Goal: Task Accomplishment & Management: Complete application form

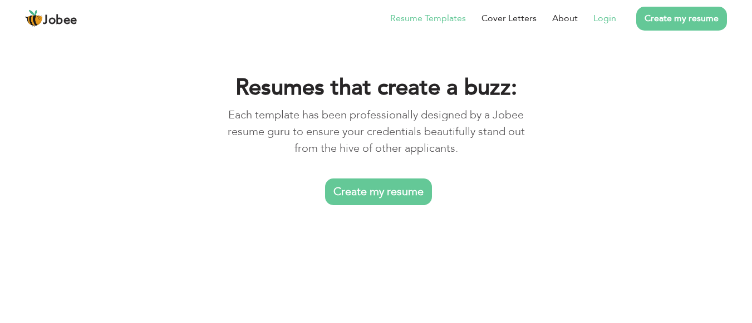
click at [611, 16] on link "Login" at bounding box center [604, 18] width 23 height 13
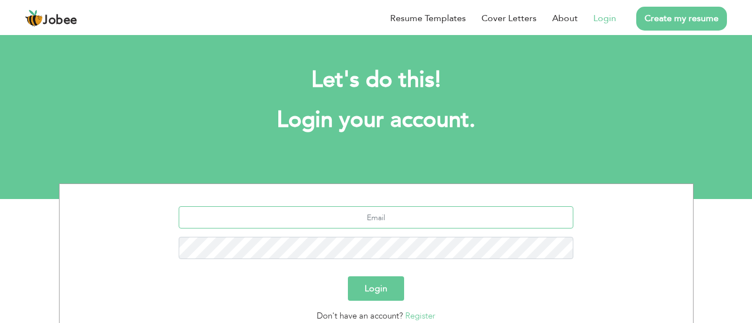
click at [325, 224] on input "text" at bounding box center [376, 217] width 394 height 22
type input "usamaniaz3606@gmail.com"
click at [358, 283] on button "Login" at bounding box center [376, 288] width 56 height 24
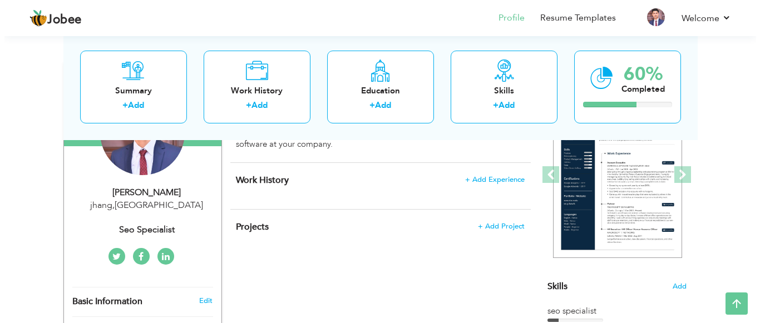
scroll to position [144, 0]
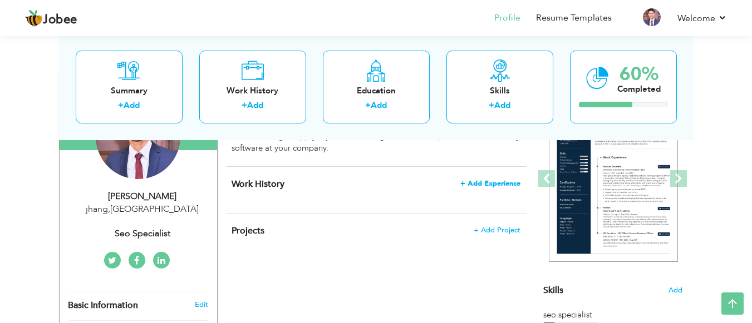
click at [483, 185] on span "+ Add Experience" at bounding box center [490, 184] width 60 height 8
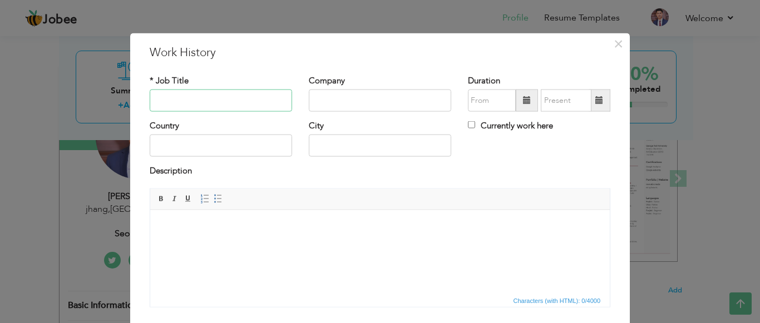
click at [241, 101] on input "text" at bounding box center [221, 101] width 142 height 22
type input "g"
type input "guest posting"
click at [326, 98] on input "text" at bounding box center [380, 101] width 142 height 22
type input "freelancing"
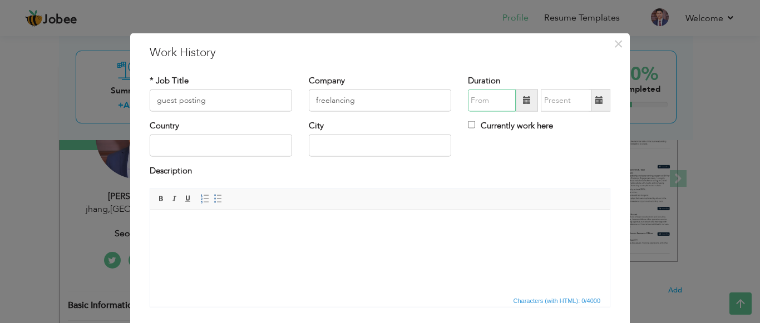
click at [484, 98] on input "text" at bounding box center [492, 101] width 48 height 22
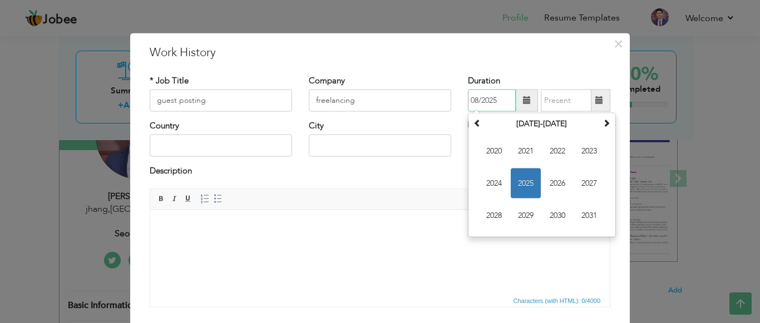
click at [474, 103] on input "08/2025" at bounding box center [492, 101] width 48 height 22
type input "04/2025"
type input "08/2025"
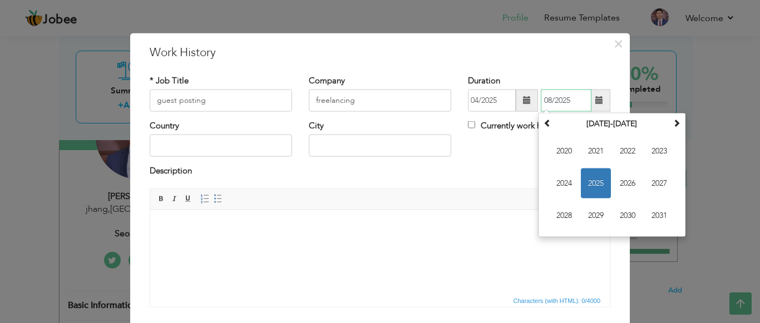
click at [558, 103] on input "08/2025" at bounding box center [566, 101] width 51 height 22
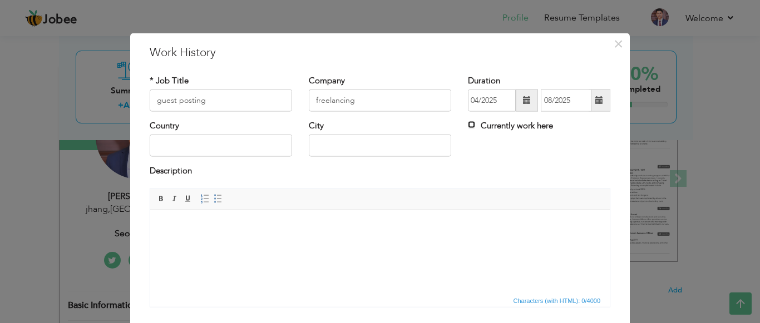
click at [468, 124] on input "Currently work here" at bounding box center [471, 124] width 7 height 7
checkbox input "true"
click at [174, 145] on input "text" at bounding box center [221, 146] width 142 height 22
type input "[GEOGRAPHIC_DATA]"
click at [347, 148] on input "text" at bounding box center [380, 146] width 142 height 22
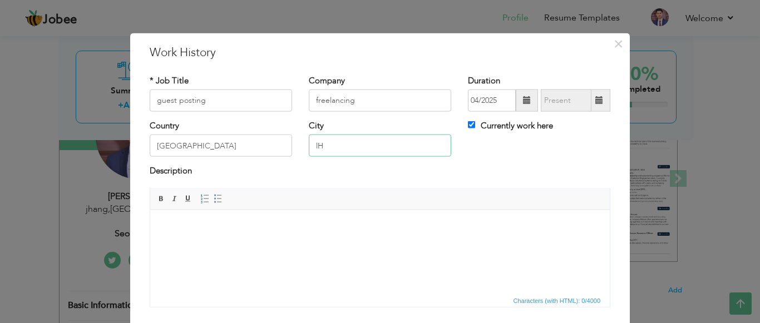
type input "l"
type input "[GEOGRAPHIC_DATA]"
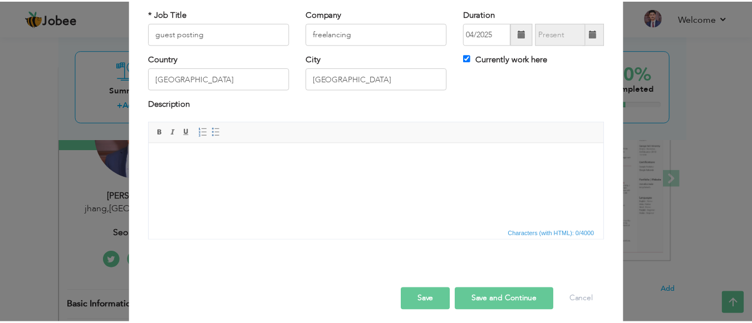
scroll to position [74, 0]
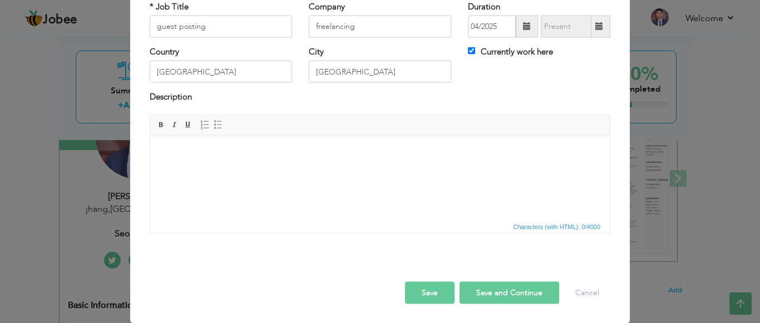
click at [286, 170] on html at bounding box center [379, 153] width 459 height 34
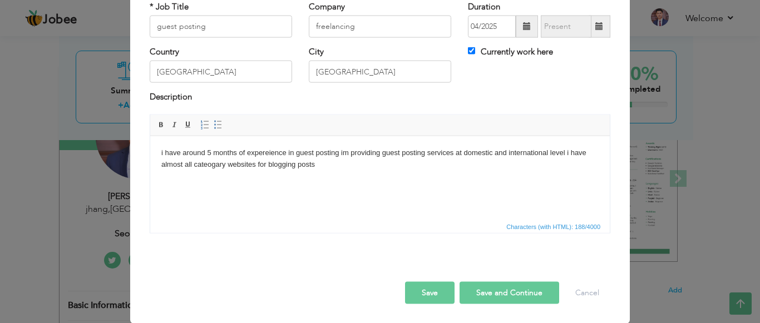
click at [549, 152] on body "i have around 5 months of expereience in guest posting im providing guest posti…" at bounding box center [379, 158] width 437 height 23
click at [548, 151] on body "i have around 5 months of expereience in guest posting im providing guest posti…" at bounding box center [379, 158] width 437 height 23
click at [327, 167] on body "i have around 5 months of expereience in guest posting im providing guest posti…" at bounding box center [379, 158] width 437 height 23
click at [412, 294] on button "Save" at bounding box center [430, 292] width 50 height 22
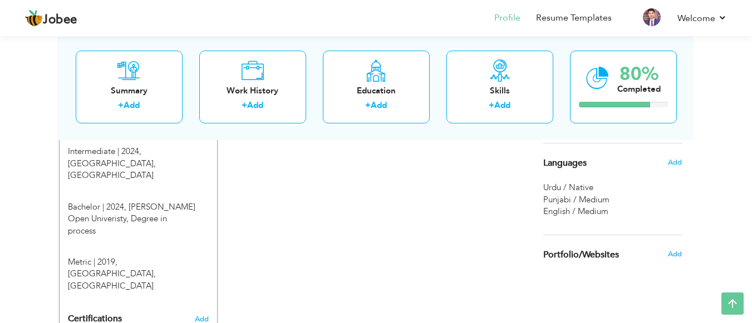
scroll to position [477, 0]
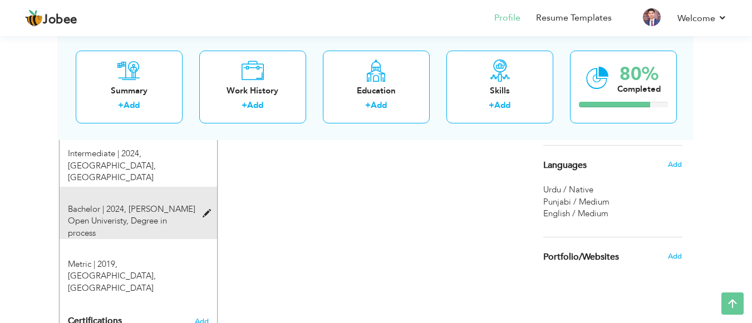
click at [204, 210] on span at bounding box center [209, 214] width 14 height 8
type input "Bachelor"
type input "2024"
type input "[PERSON_NAME] Open Univeristy"
radio input "true"
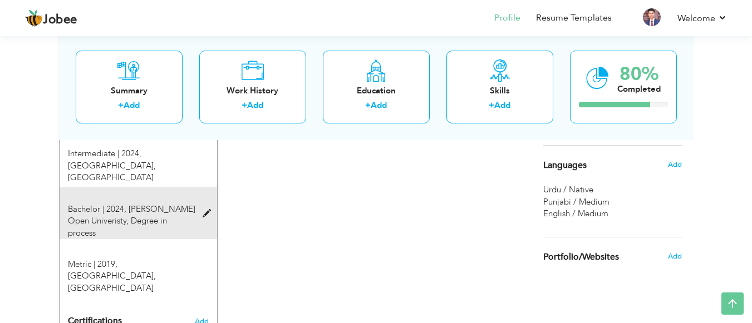
type input "Degree in process"
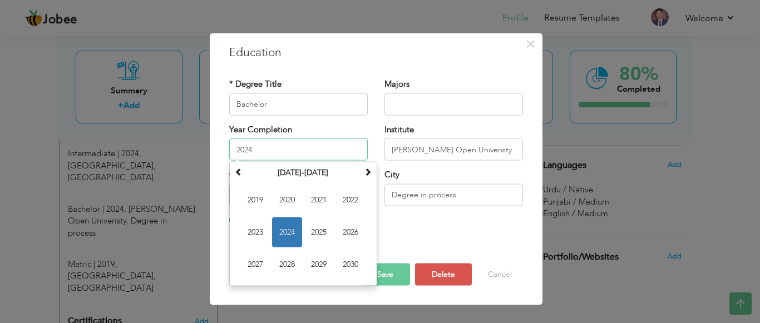
click at [269, 147] on input "2024" at bounding box center [298, 150] width 139 height 22
type input "2025"
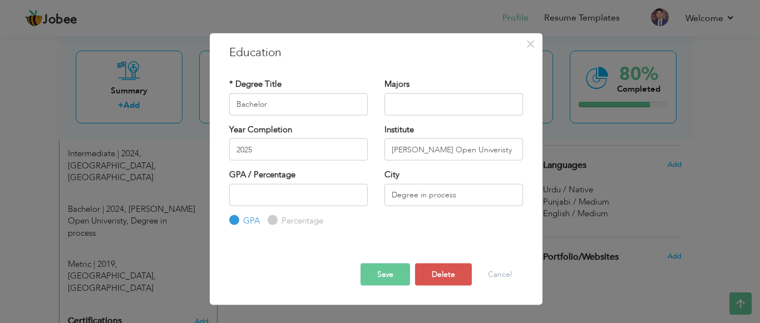
click at [427, 250] on div at bounding box center [376, 253] width 310 height 19
click at [378, 275] on button "Save" at bounding box center [385, 275] width 50 height 22
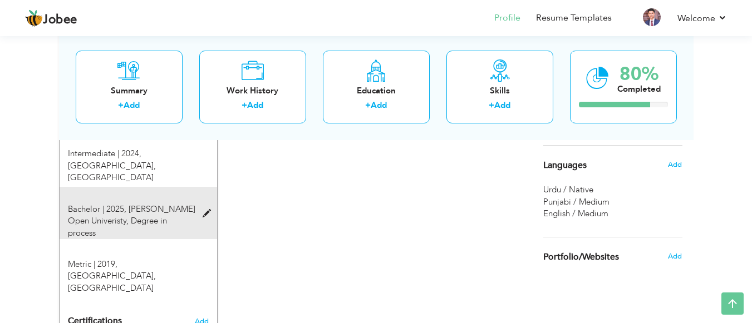
click at [204, 210] on span at bounding box center [209, 214] width 14 height 8
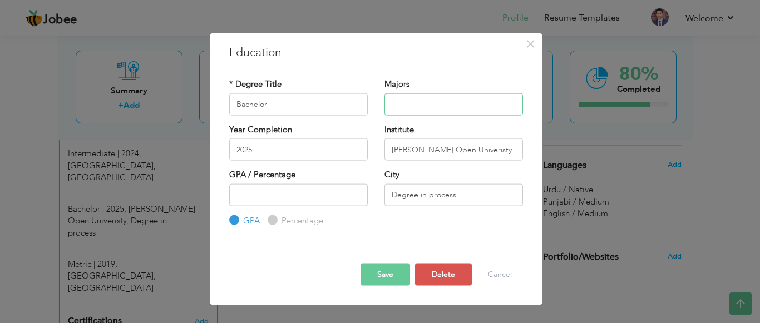
click at [429, 113] on input "text" at bounding box center [453, 104] width 139 height 22
type input "accoiunting and finance"
click at [362, 279] on button "Save" at bounding box center [385, 275] width 50 height 22
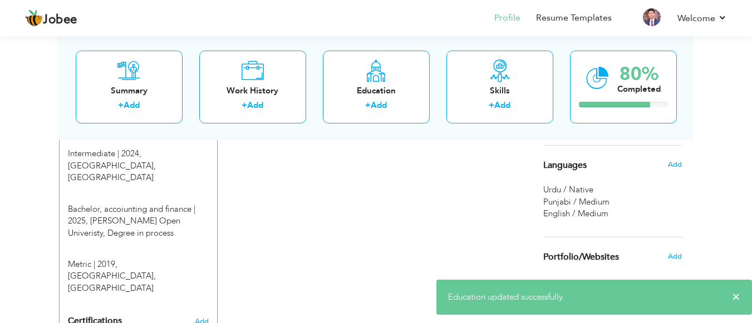
click at [486, 9] on li "Profile" at bounding box center [499, 19] width 42 height 30
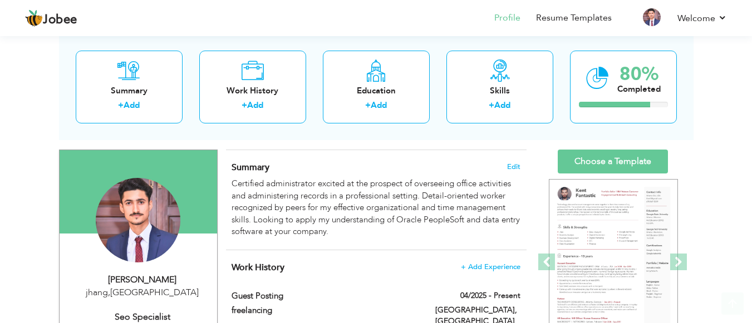
scroll to position [62, 0]
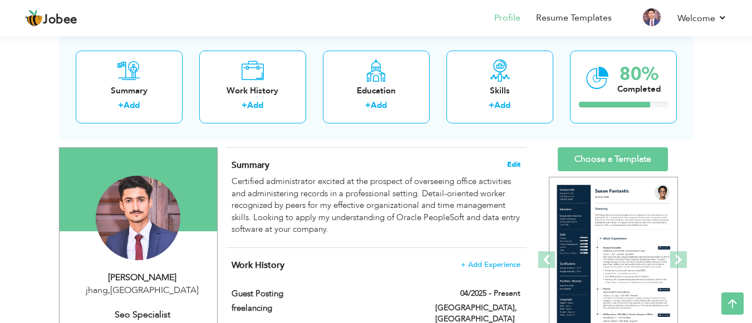
click at [515, 168] on span "Edit" at bounding box center [513, 165] width 13 height 8
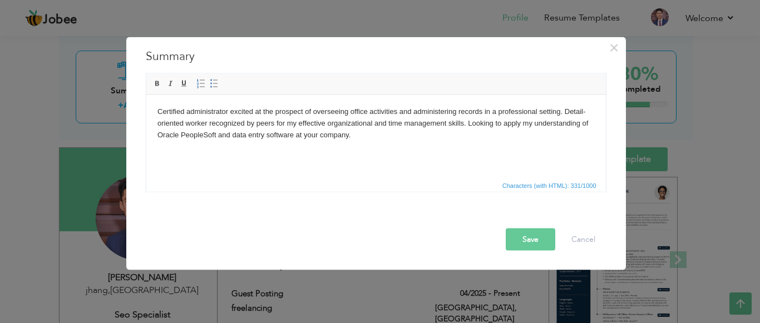
click at [370, 140] on body "Certified administrator excited at the prospect of overseeing office activities…" at bounding box center [375, 123] width 437 height 34
click at [230, 112] on body "Certified administrator excited at the prospect of overseeing office activities…" at bounding box center [375, 123] width 437 height 34
click at [227, 112] on body "Certified administrator excited at the prospect of overseeing office activities…" at bounding box center [375, 123] width 437 height 34
click at [528, 244] on button "Save" at bounding box center [531, 239] width 50 height 22
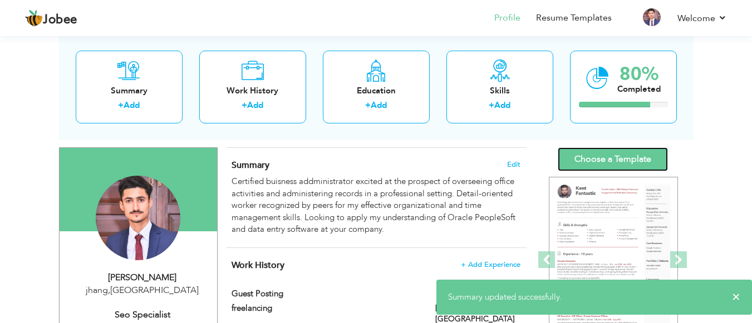
click at [593, 162] on link "Choose a Template" at bounding box center [612, 159] width 110 height 24
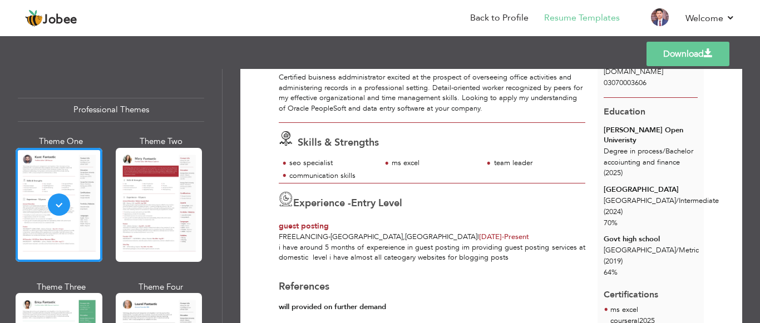
scroll to position [97, 0]
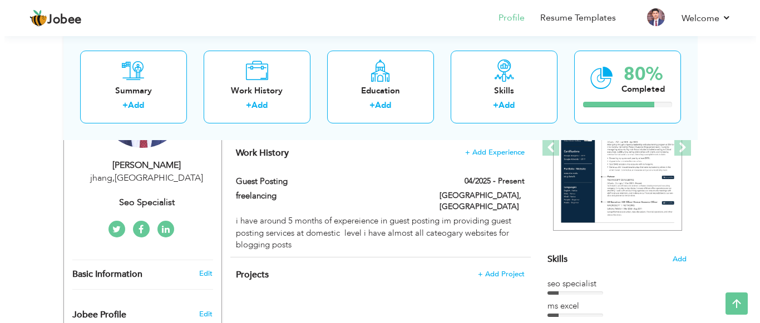
scroll to position [161, 0]
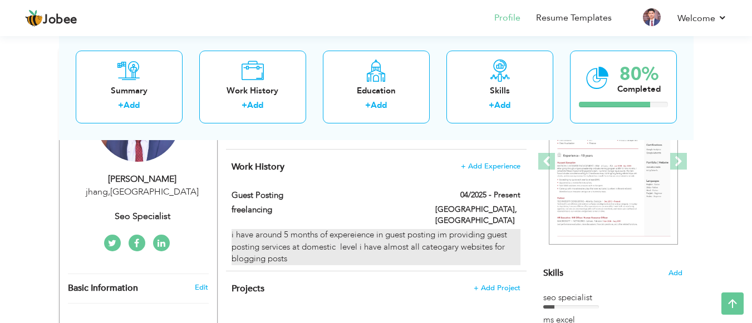
drag, startPoint x: 449, startPoint y: 241, endPoint x: 395, endPoint y: 245, distance: 53.5
click at [395, 245] on div "i have around 5 months of expereience in guest posting im providing guest posti…" at bounding box center [375, 247] width 288 height 36
type input "guest posting"
type input "freelancing"
type input "04/2025"
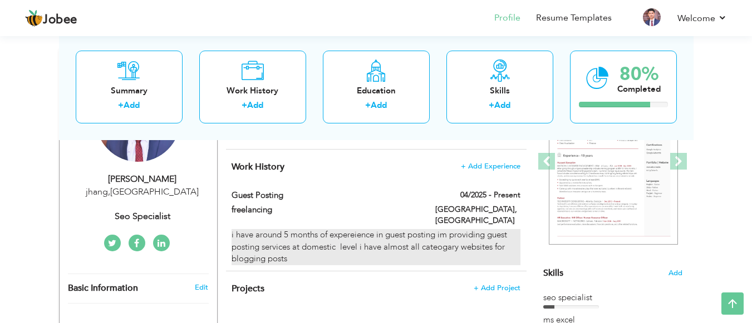
type input "[GEOGRAPHIC_DATA]"
checkbox input "true"
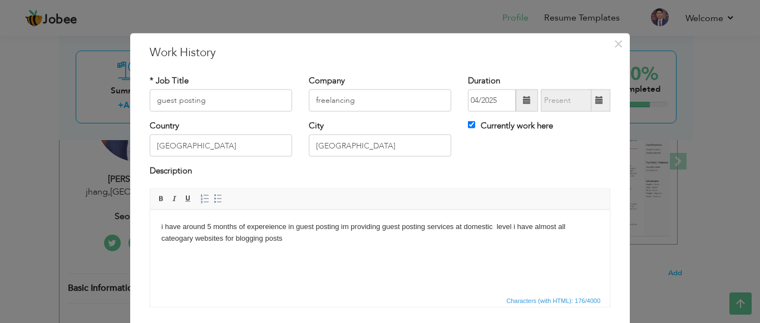
click at [304, 241] on body "i have around 5 months of expereience in guest posting im providing guest posti…" at bounding box center [379, 232] width 437 height 23
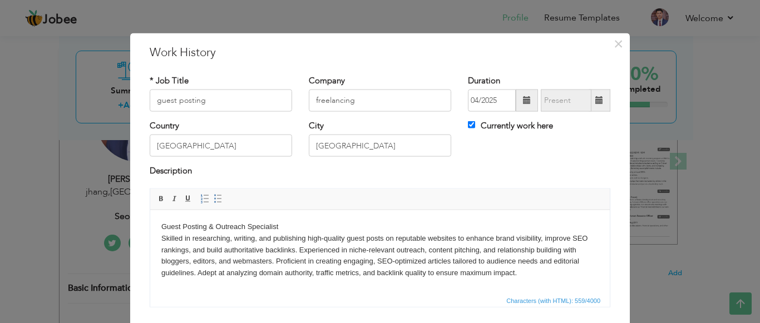
click at [301, 226] on body "Guest Posting & Outreach Specialist Skilled in researching, writing, and publis…" at bounding box center [379, 250] width 437 height 58
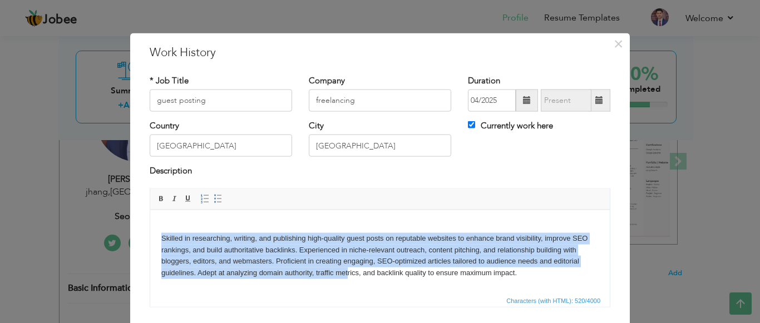
drag, startPoint x: 156, startPoint y: 238, endPoint x: 399, endPoint y: 308, distance: 253.0
click at [399, 290] on html "Skilled in researching, writing, and publishing high-quality guest posts on rep…" at bounding box center [379, 250] width 459 height 80
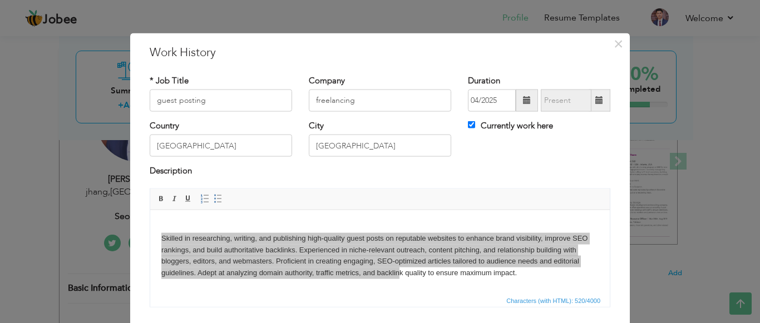
click at [295, 301] on span "Characters (with HTML): 520/4000" at bounding box center [379, 299] width 459 height 13
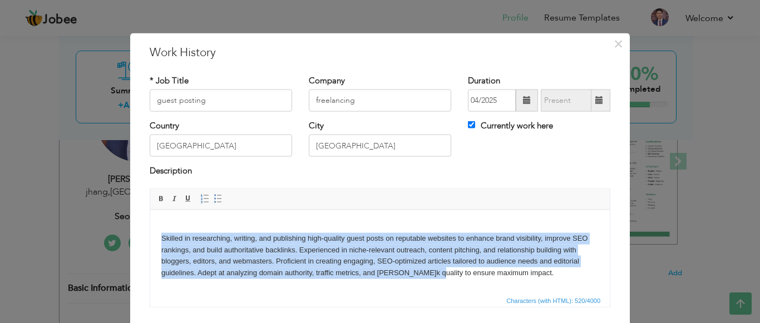
drag, startPoint x: 160, startPoint y: 234, endPoint x: 413, endPoint y: 278, distance: 257.5
click at [413, 278] on html "Skilled in researching, writing, and publishing high-quality guest posts on rep…" at bounding box center [379, 250] width 459 height 80
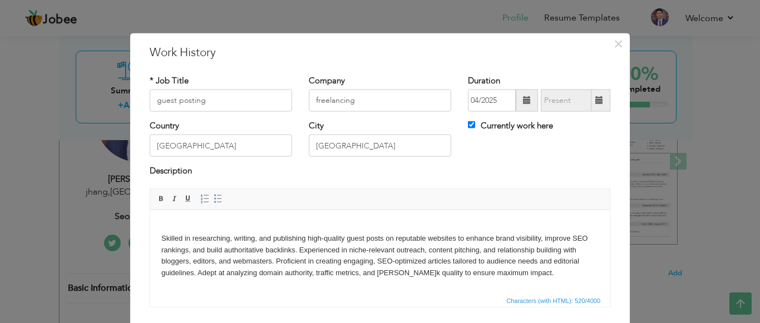
click at [155, 223] on html "Skilled in researching, writing, and publishing high-quality guest posts on rep…" at bounding box center [379, 250] width 459 height 80
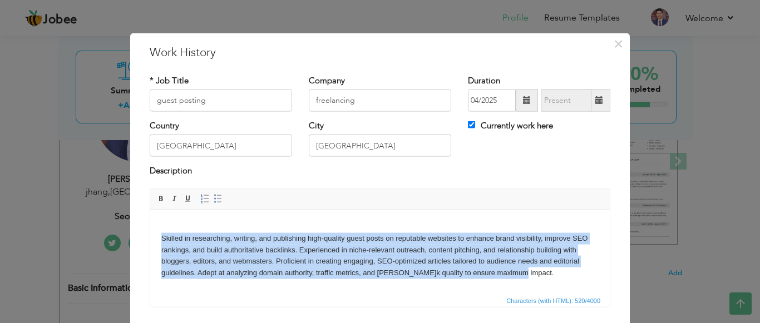
drag, startPoint x: 155, startPoint y: 236, endPoint x: 488, endPoint y: 280, distance: 336.1
click at [488, 280] on html "Skilled in researching, writing, and publishing high-quality guest posts on rep…" at bounding box center [379, 250] width 459 height 80
copy body "Skilled in researching, writing, and publishing high-quality guest posts on rep…"
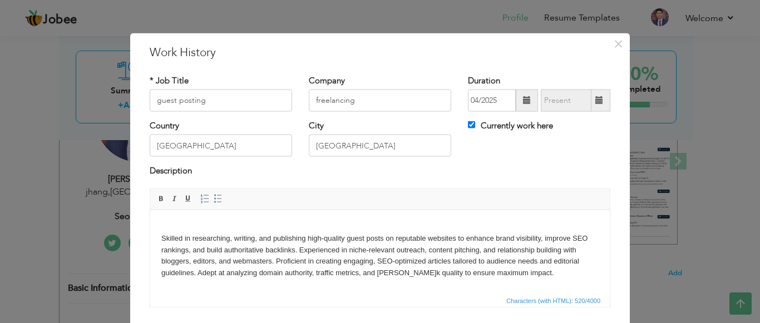
click at [210, 223] on body "Skilled in researching, writing, and publishing high-quality guest posts on rep…" at bounding box center [379, 250] width 437 height 58
click at [523, 273] on body "Skilled in researching, writing, and publishing high-quality guest posts on rep…" at bounding box center [379, 250] width 437 height 58
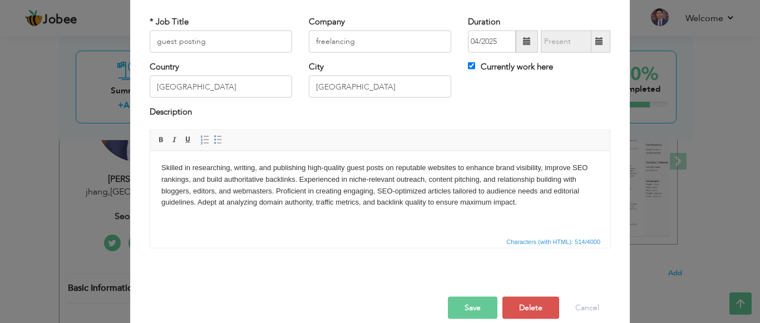
scroll to position [74, 0]
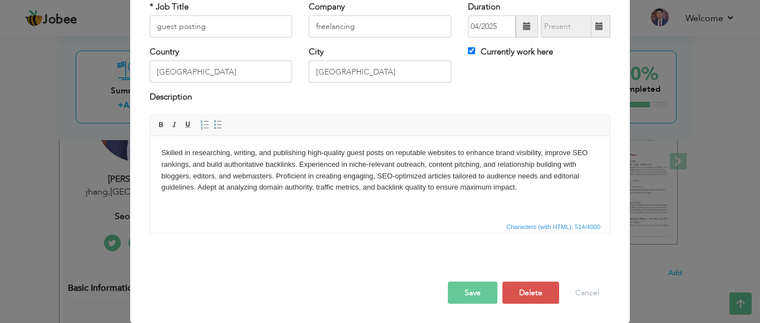
click at [470, 292] on button "Save" at bounding box center [473, 292] width 50 height 22
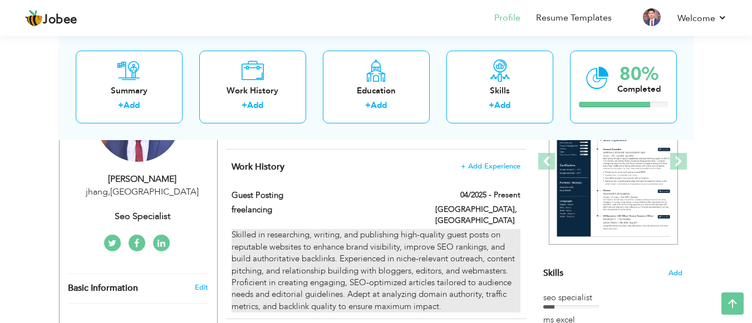
click at [437, 263] on div "Skilled in researching, writing, and publishing high-quality guest posts on rep…" at bounding box center [375, 270] width 288 height 83
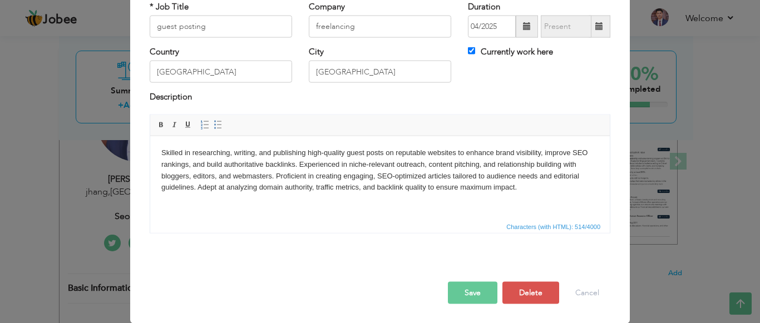
scroll to position [0, 0]
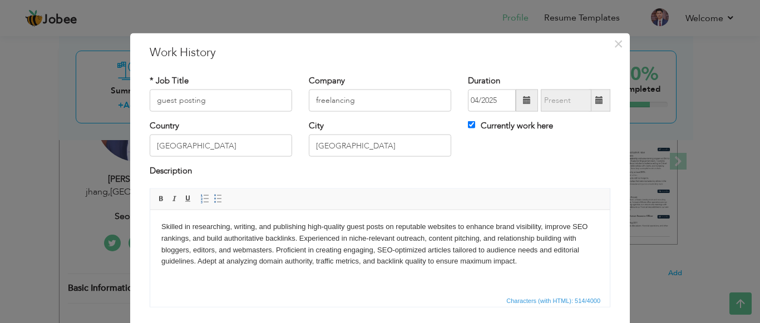
click at [303, 237] on body "Skilled in researching, writing, and publishing high-quality guest posts on rep…" at bounding box center [379, 244] width 437 height 46
click at [298, 240] on body "Skilled in researching, writing, and publishing high-quality guest posts on rep…" at bounding box center [379, 244] width 437 height 46
click at [393, 249] on body "Skilled in researching, writing, and publishing high-quality guest posts on rep…" at bounding box center [379, 244] width 437 height 46
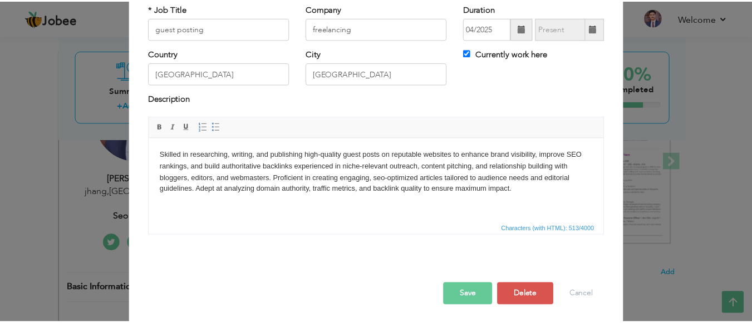
scroll to position [74, 0]
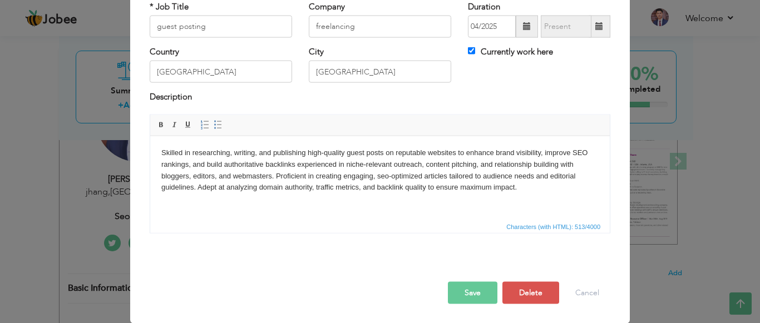
click at [591, 153] on body "Skilled in researching, writing, and publishing high-quality guest posts on rep…" at bounding box center [379, 170] width 437 height 46
click at [472, 284] on button "Save" at bounding box center [473, 292] width 50 height 22
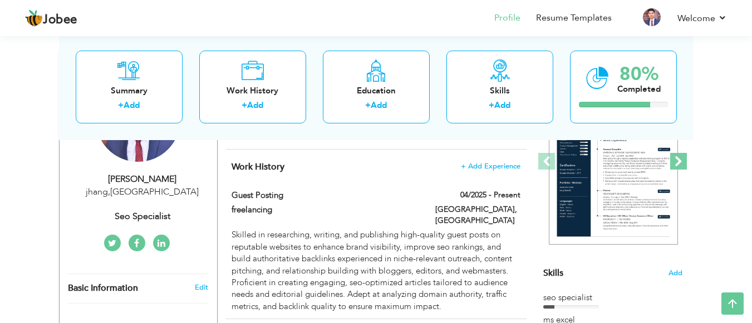
click at [674, 167] on span at bounding box center [678, 161] width 17 height 17
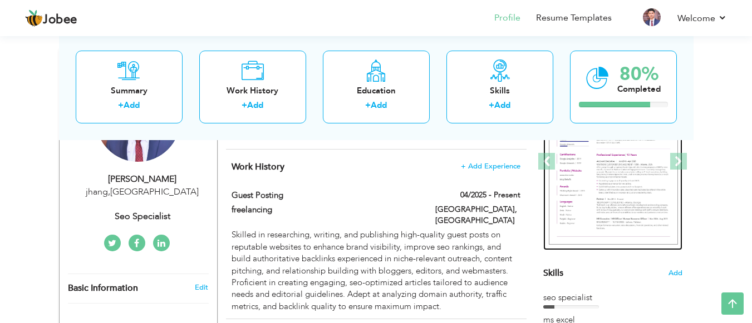
click at [670, 152] on img at bounding box center [612, 161] width 129 height 167
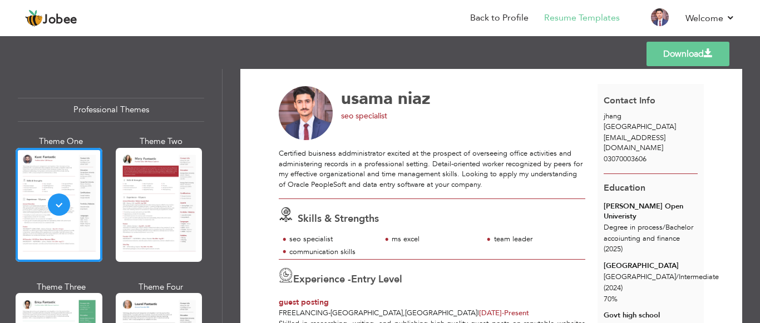
scroll to position [20, 0]
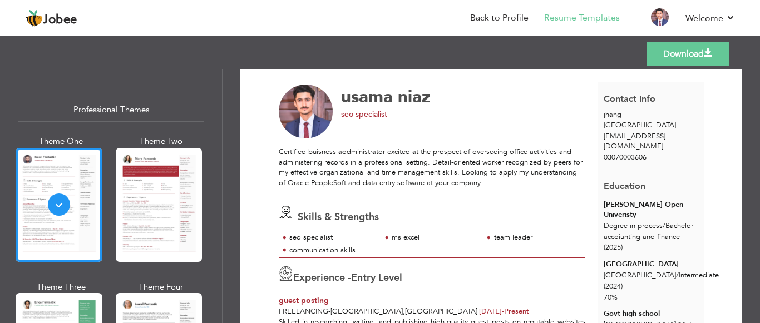
drag, startPoint x: 216, startPoint y: 87, endPoint x: 219, endPoint y: 105, distance: 18.0
click at [219, 105] on div "Professional Themes Theme One Theme Two Theme Three Theme Six" at bounding box center [111, 196] width 222 height 254
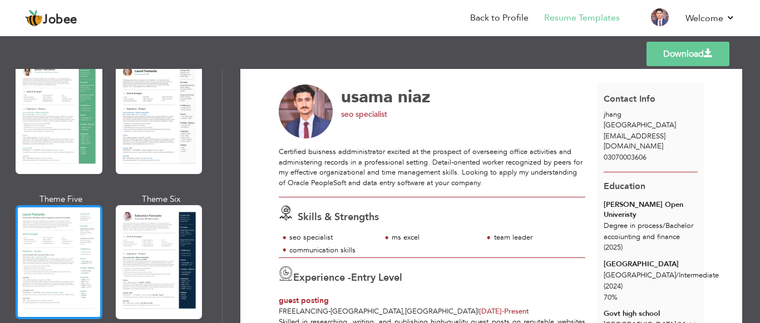
click at [53, 257] on div at bounding box center [59, 262] width 87 height 114
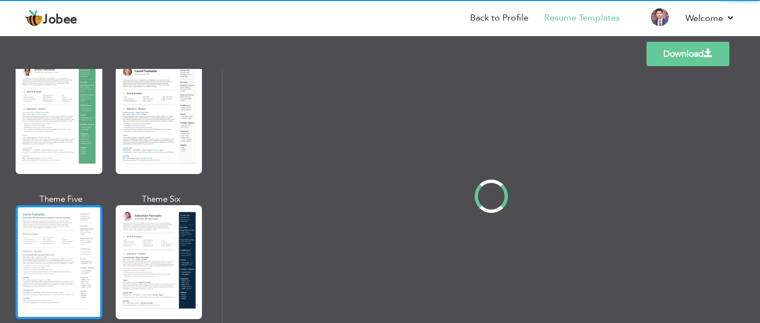
scroll to position [0, 0]
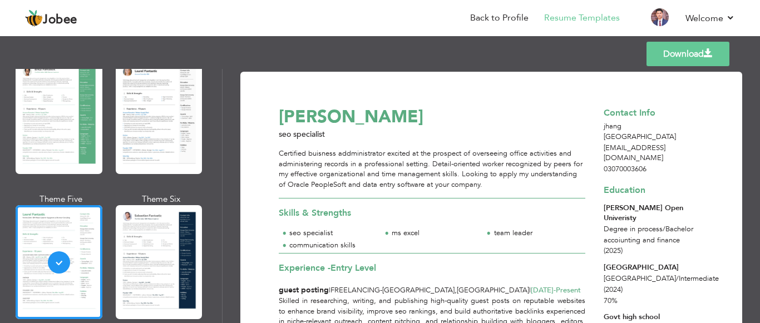
drag, startPoint x: 755, startPoint y: 138, endPoint x: 759, endPoint y: 206, distance: 68.0
click at [759, 206] on div "Download usama niaz seo specialist Certified buisness addministrator excited at…" at bounding box center [491, 196] width 537 height 254
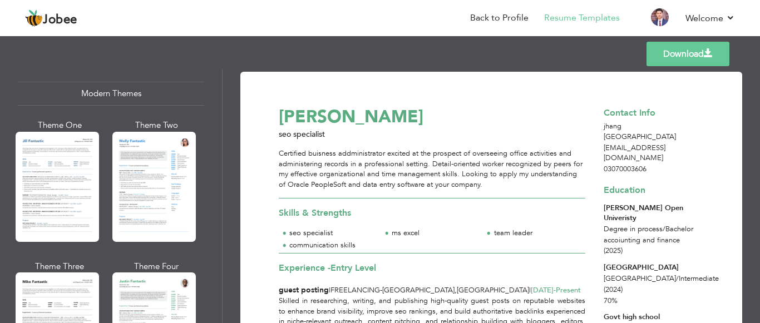
scroll to position [506, 0]
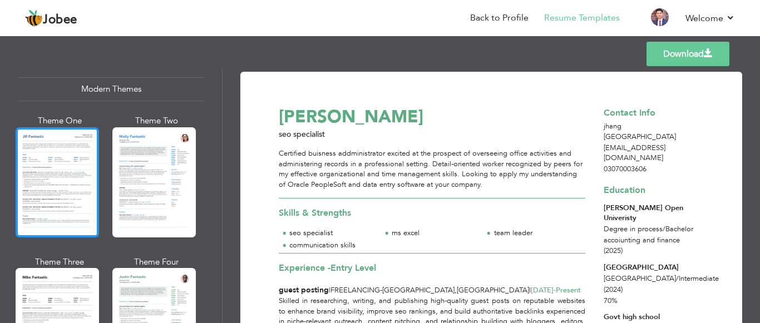
click at [26, 172] on div at bounding box center [57, 182] width 83 height 110
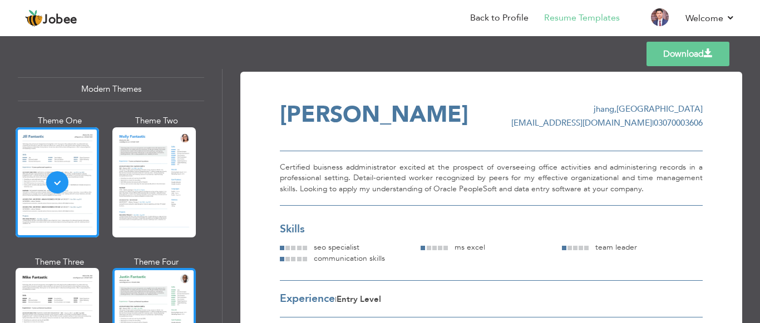
click at [158, 278] on div at bounding box center [153, 323] width 83 height 110
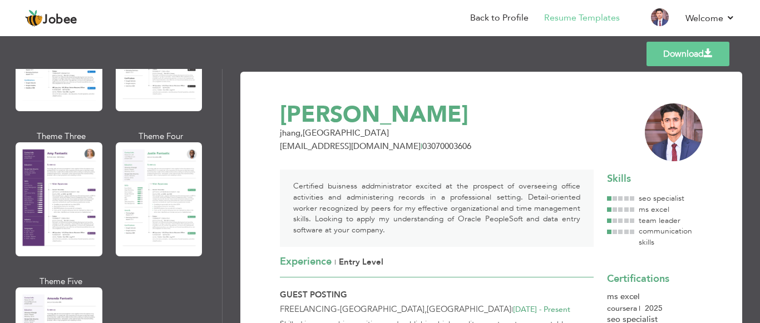
scroll to position [1076, 0]
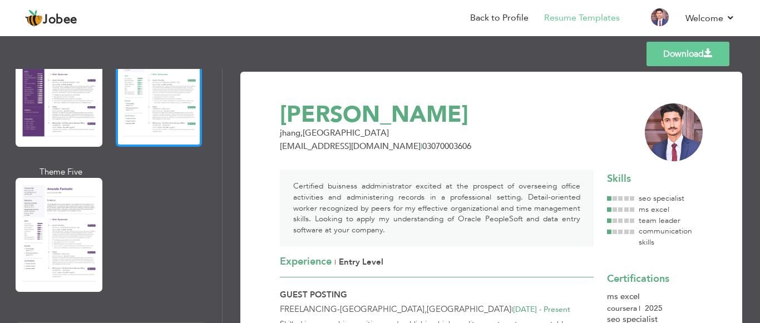
click at [172, 85] on div at bounding box center [159, 90] width 87 height 114
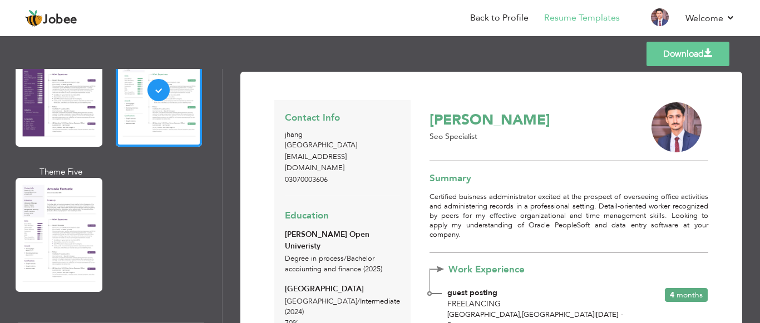
click at [680, 51] on link "Download" at bounding box center [687, 54] width 83 height 24
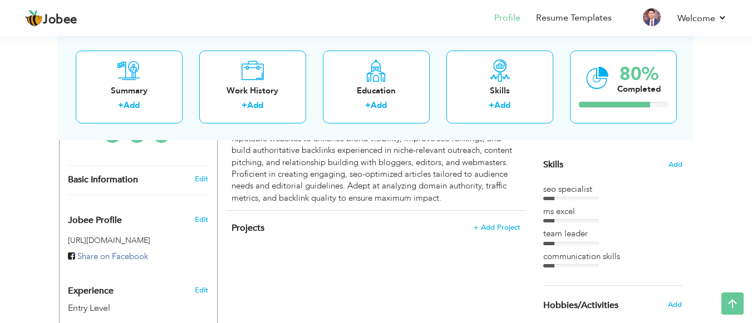
scroll to position [258, 0]
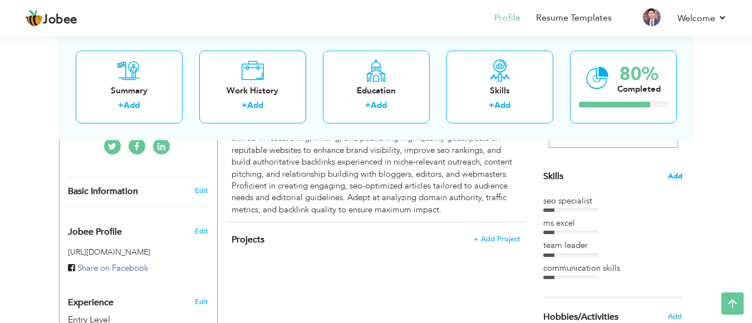
click at [678, 174] on span "Add" at bounding box center [675, 176] width 14 height 11
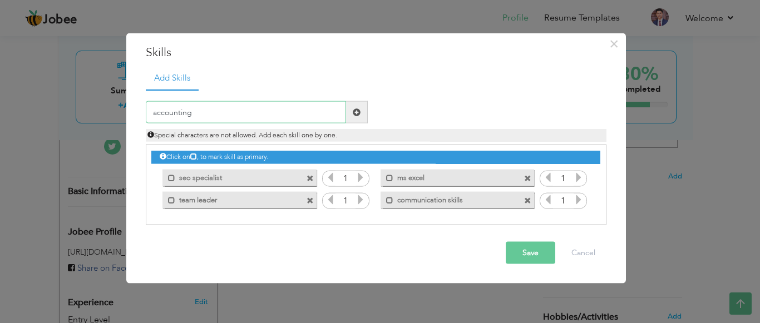
type input "accounting"
click at [520, 251] on button "Save" at bounding box center [531, 253] width 50 height 22
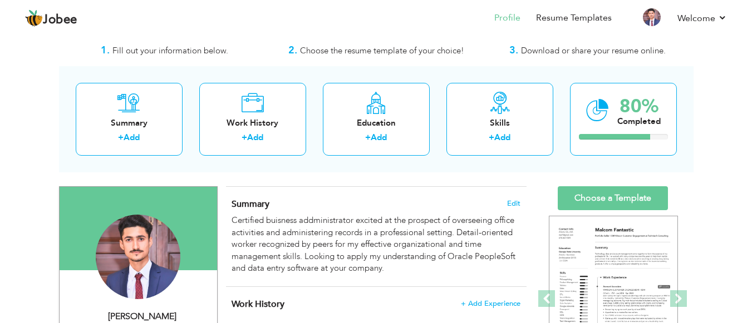
scroll to position [25, 0]
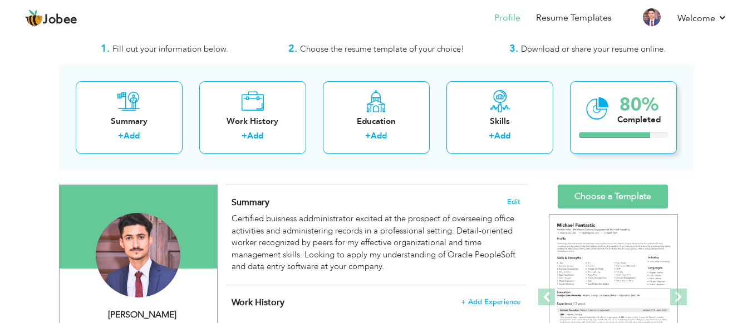
click at [624, 112] on div "80%" at bounding box center [638, 105] width 43 height 18
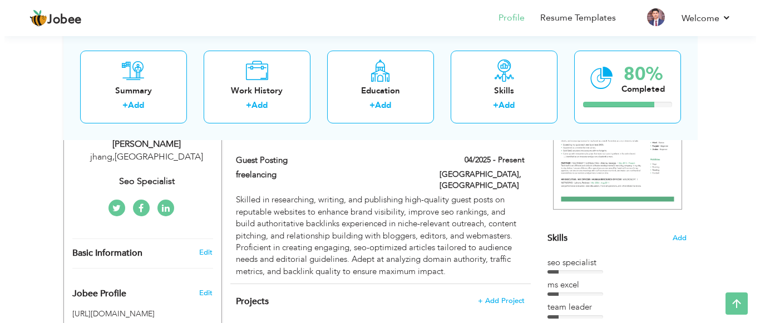
scroll to position [200, 0]
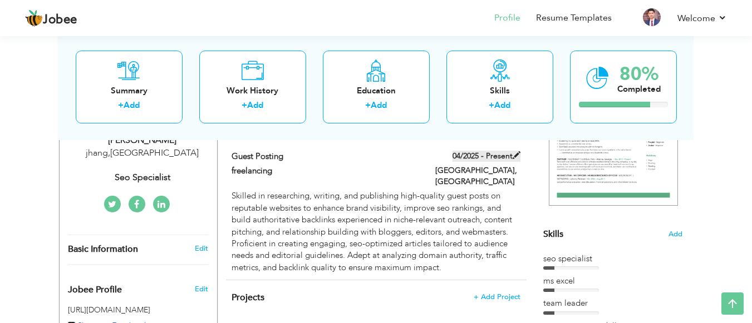
click at [487, 155] on label "04/2025 - Present" at bounding box center [486, 156] width 68 height 11
type input "guest posting"
type input "freelancing"
type input "04/2025"
type input "[GEOGRAPHIC_DATA]"
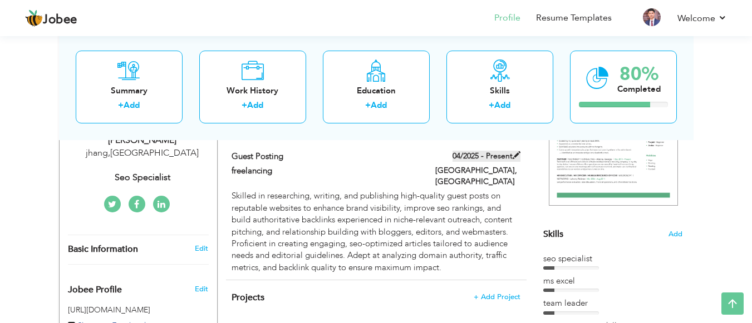
type input "[GEOGRAPHIC_DATA]"
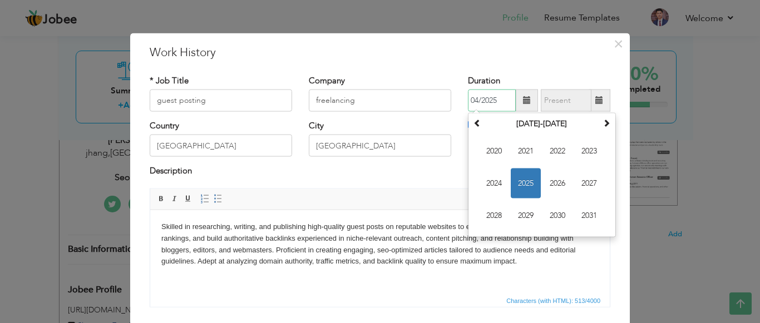
click at [504, 106] on input "04/2025" at bounding box center [492, 101] width 48 height 22
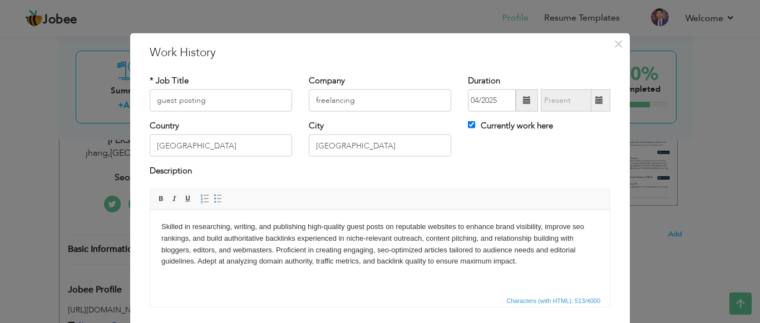
click at [599, 104] on span at bounding box center [600, 101] width 22 height 22
click at [471, 119] on div "Duration 04/2025 Currently work here" at bounding box center [538, 97] width 159 height 45
click at [468, 125] on input "Currently work here" at bounding box center [471, 124] width 7 height 7
checkbox input "false"
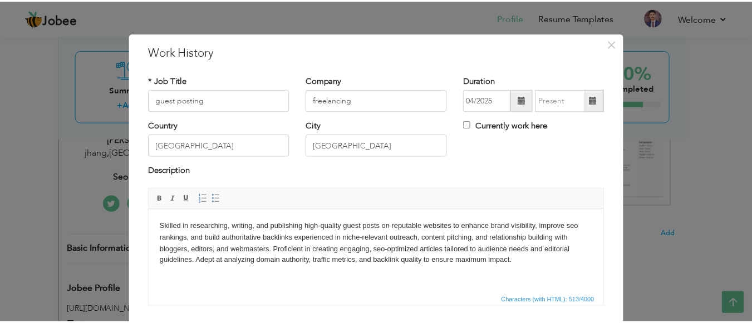
scroll to position [74, 0]
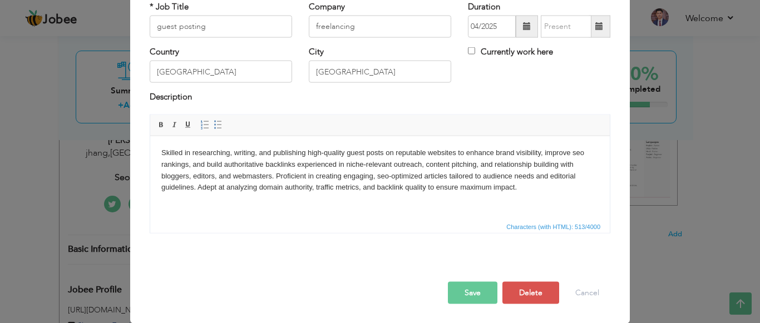
click at [460, 293] on button "Save" at bounding box center [473, 292] width 50 height 22
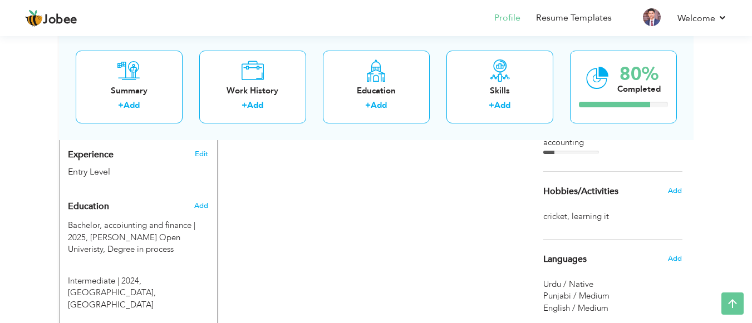
scroll to position [404, 0]
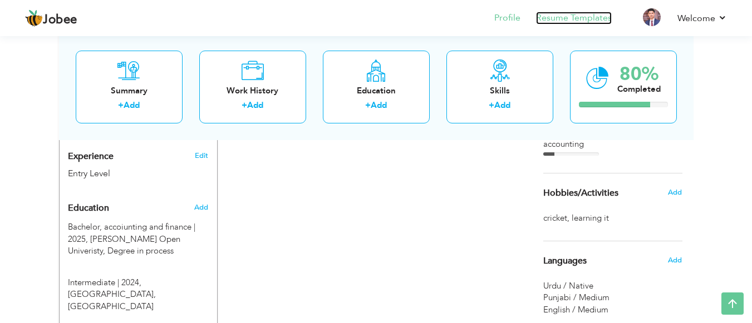
click at [566, 13] on link "Resume Templates" at bounding box center [574, 18] width 76 height 13
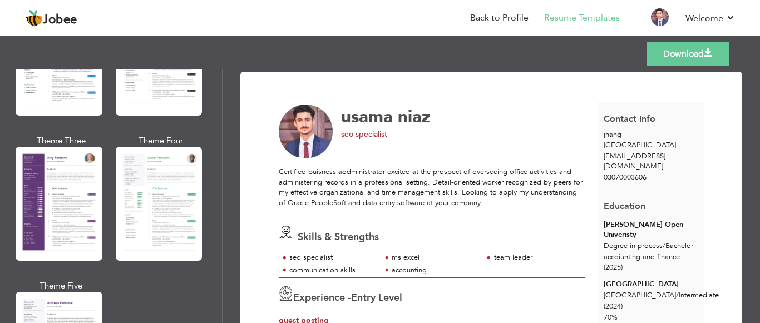
scroll to position [987, 0]
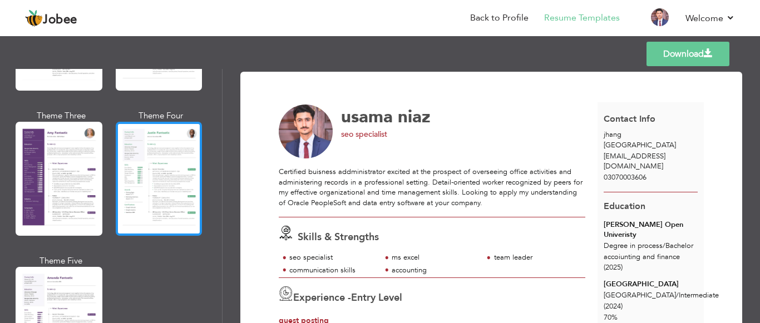
click at [140, 186] on div at bounding box center [159, 179] width 87 height 114
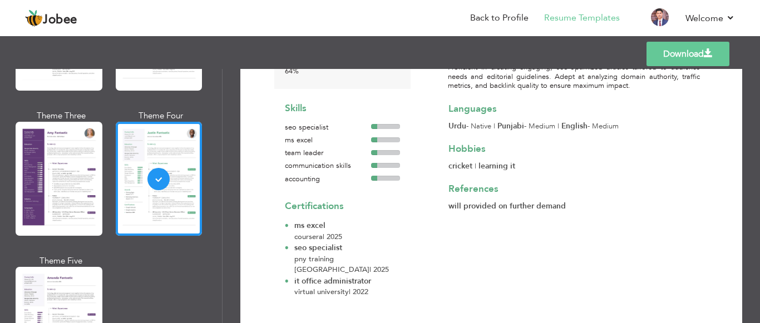
scroll to position [0, 0]
